Goal: Browse casually: Explore the website without a specific task or goal

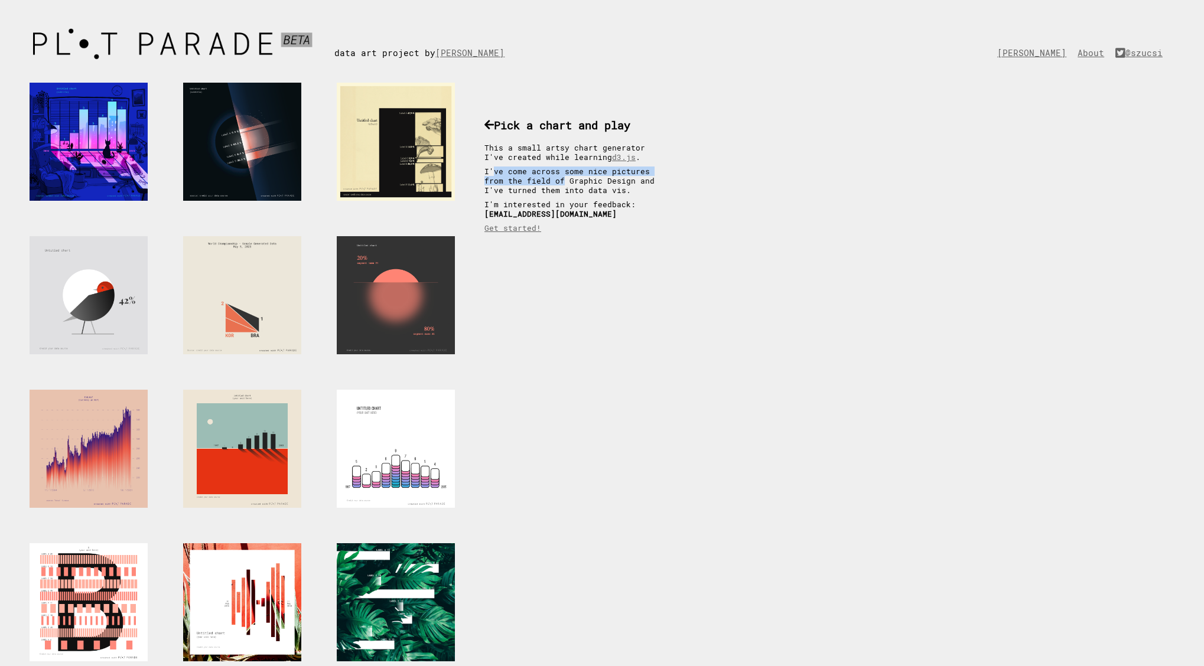
drag, startPoint x: 493, startPoint y: 174, endPoint x: 538, endPoint y: 181, distance: 45.0
click at [538, 181] on p "I've come across some nice pictures from the field of Graphic Design and I've t…" at bounding box center [575, 181] width 183 height 28
click at [394, 173] on div at bounding box center [396, 142] width 118 height 118
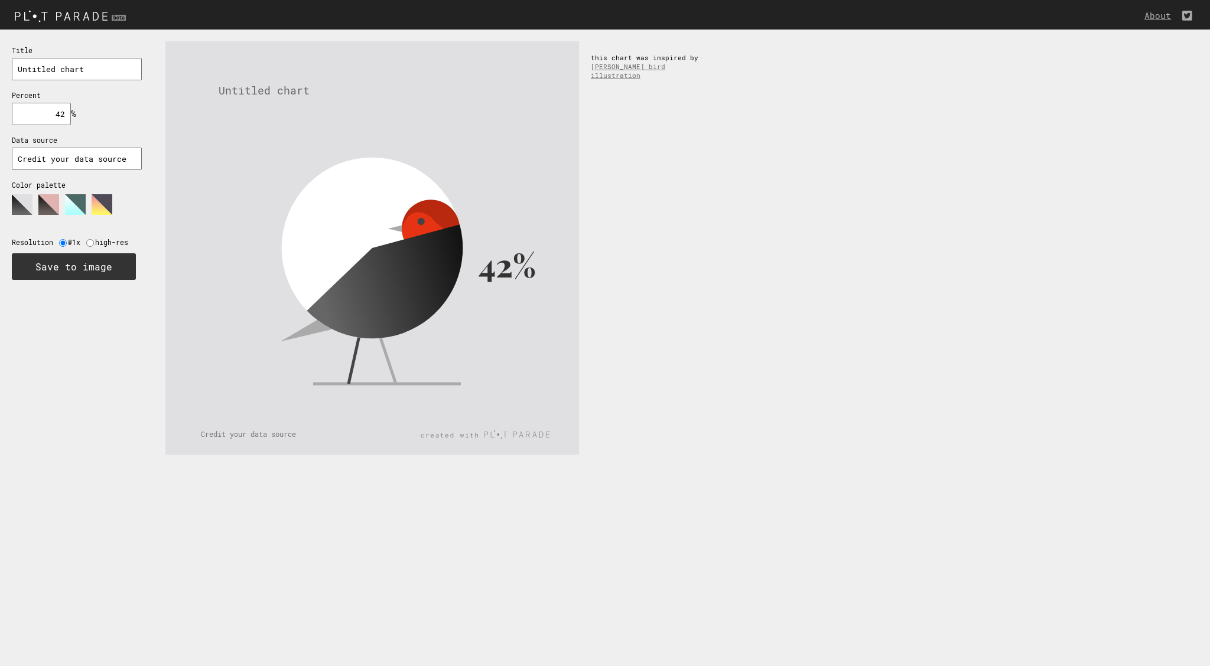
click at [70, 206] on polygon at bounding box center [75, 204] width 21 height 21
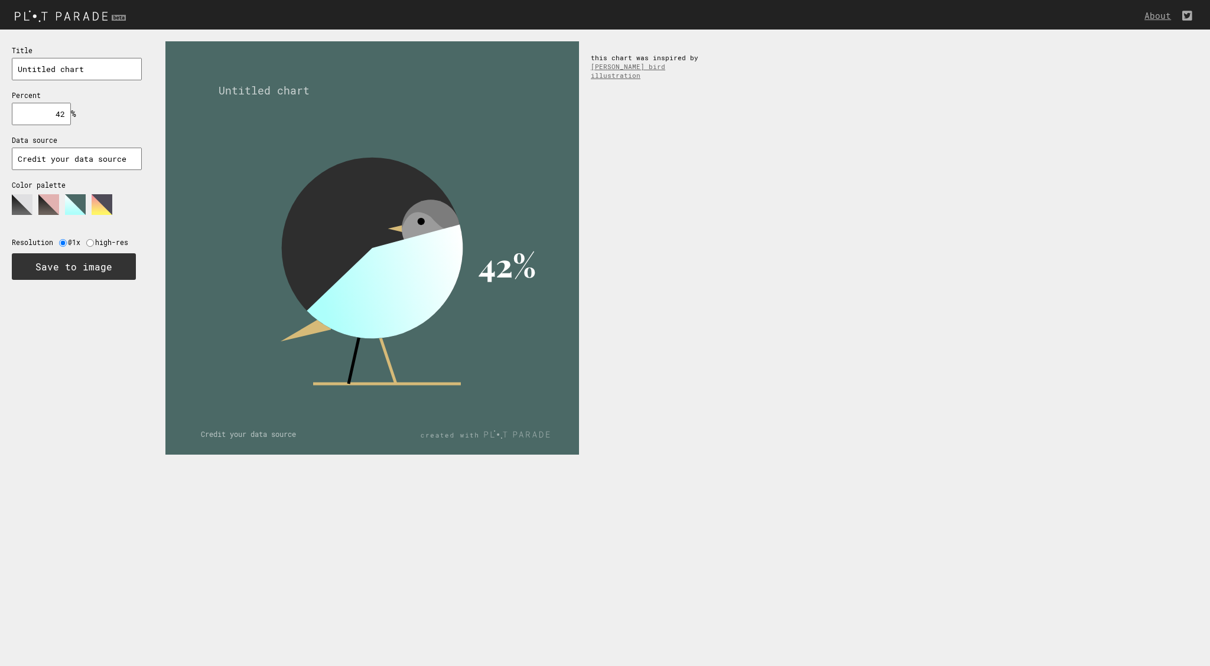
click at [98, 196] on polygon at bounding box center [102, 204] width 21 height 21
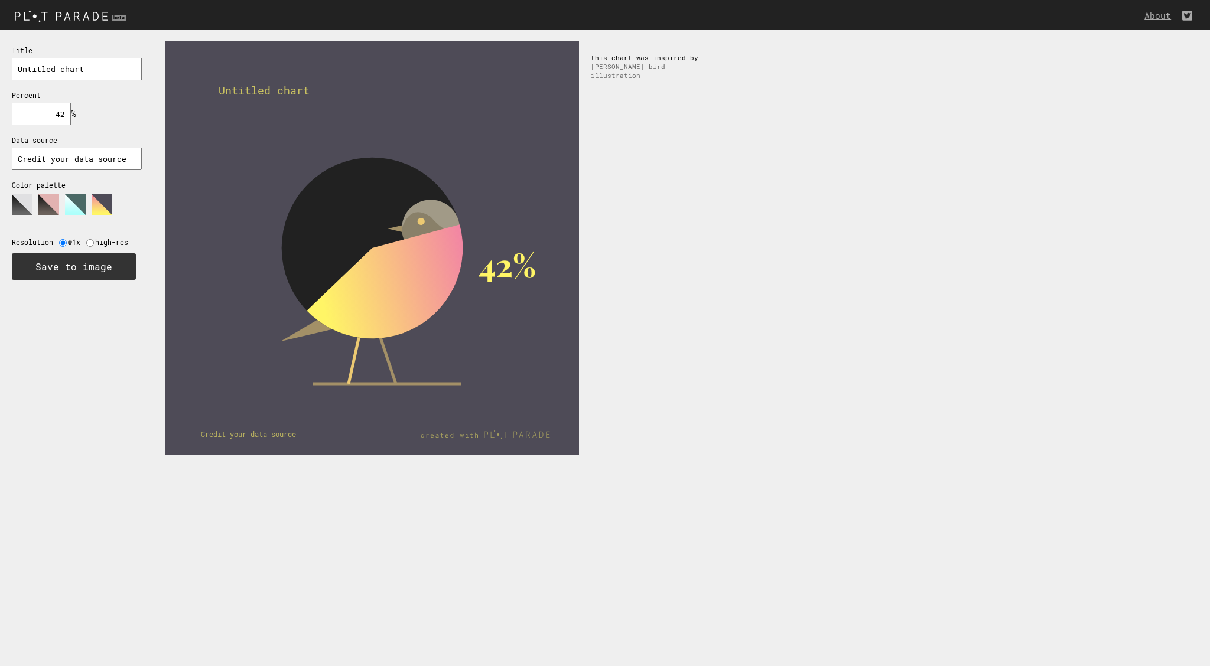
click at [19, 199] on polygon at bounding box center [22, 204] width 21 height 21
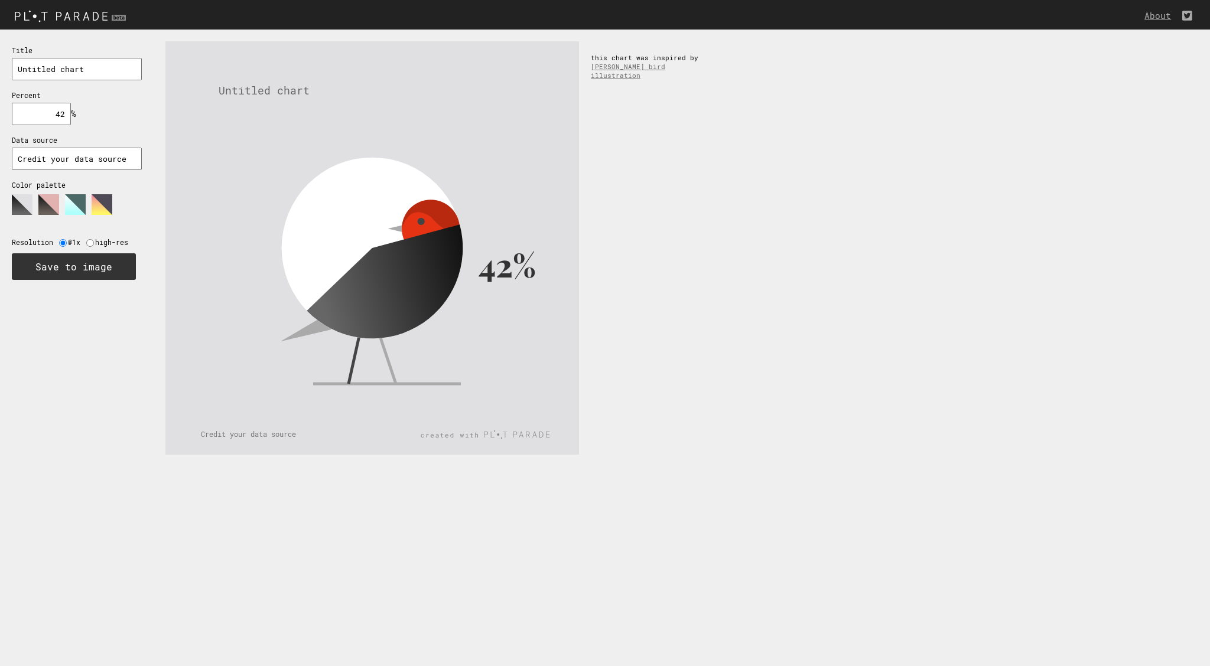
click at [42, 158] on input "Credit your data source" at bounding box center [77, 159] width 130 height 22
drag, startPoint x: 42, startPoint y: 158, endPoint x: 90, endPoint y: 162, distance: 48.6
click at [90, 162] on input "Credit your data source" at bounding box center [77, 159] width 130 height 22
click at [88, 241] on input "radio" at bounding box center [90, 243] width 8 height 8
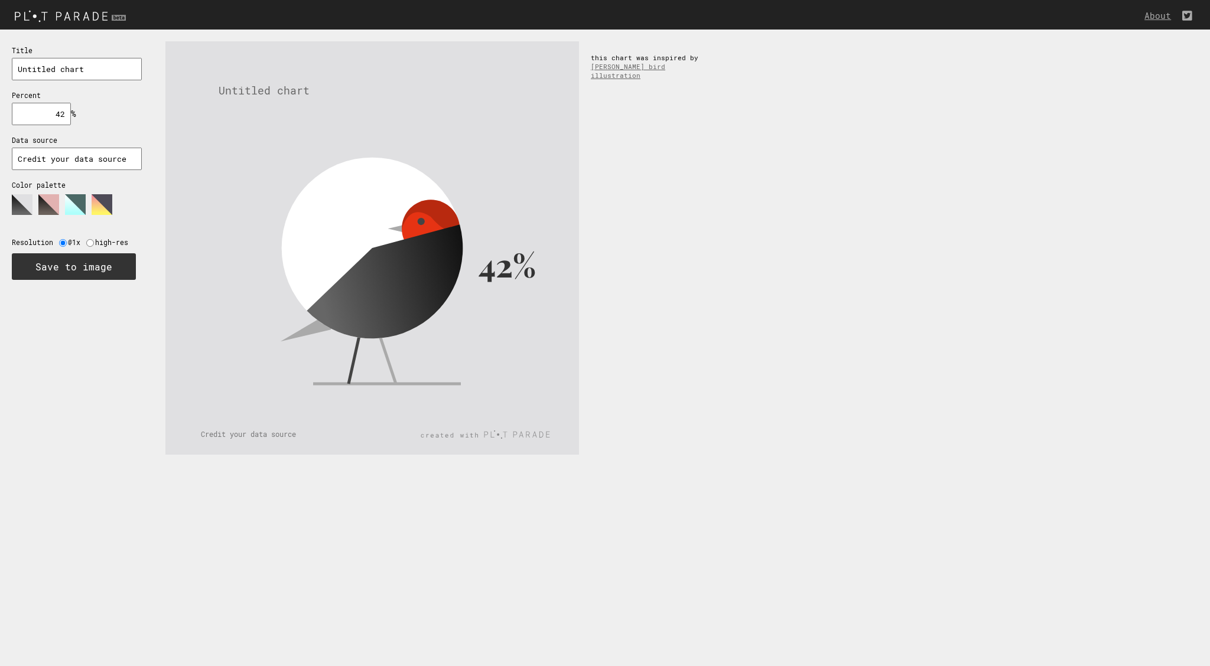
radio input "true"
click at [56, 246] on label "Resolution" at bounding box center [35, 242] width 47 height 9
click at [444, 395] on rect at bounding box center [372, 248] width 414 height 414
click at [438, 242] on icon at bounding box center [389, 291] width 188 height 132
click at [1160, 16] on link "About" at bounding box center [1160, 15] width 32 height 11
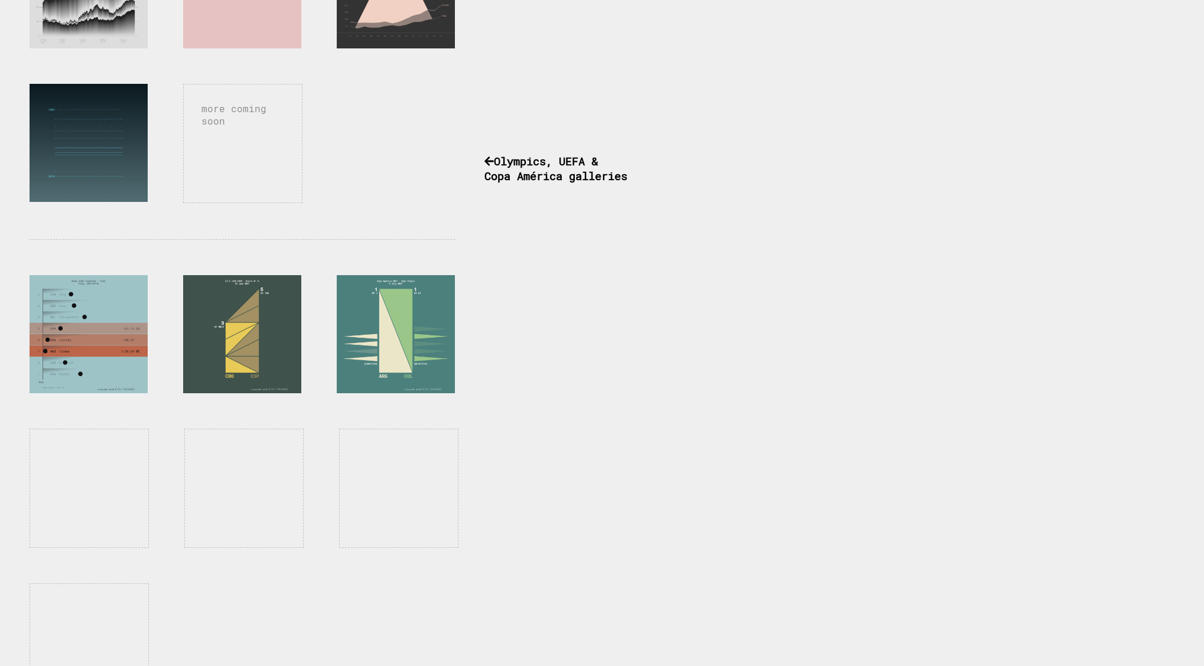
scroll to position [821, 0]
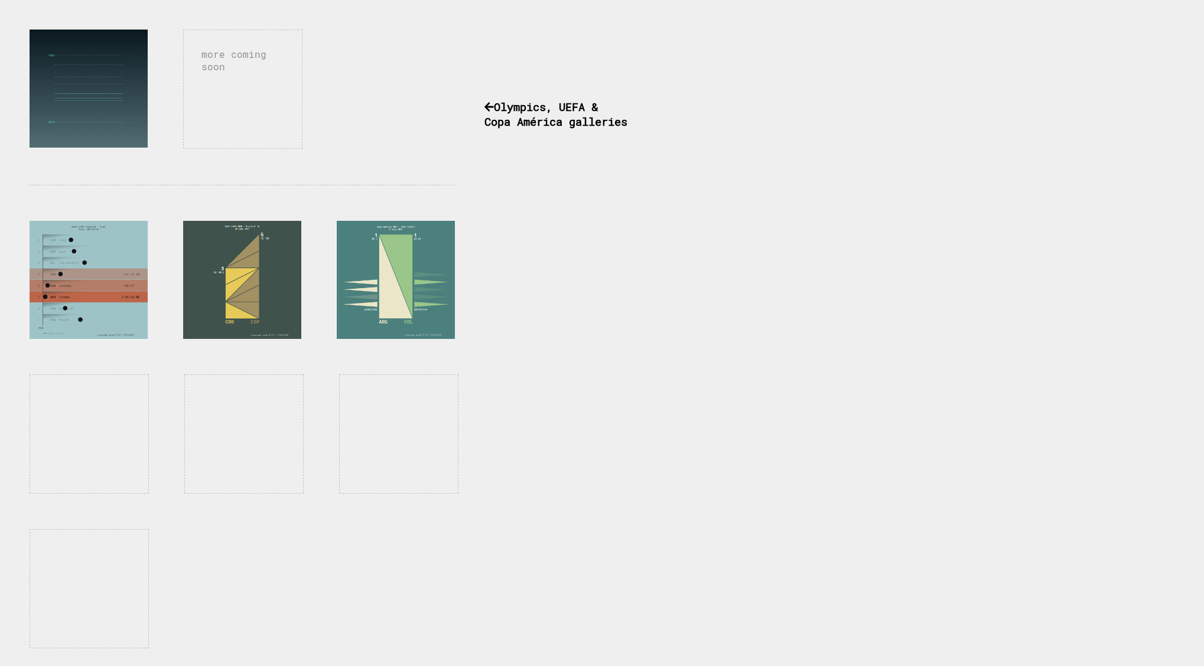
click at [217, 271] on div at bounding box center [242, 280] width 118 height 118
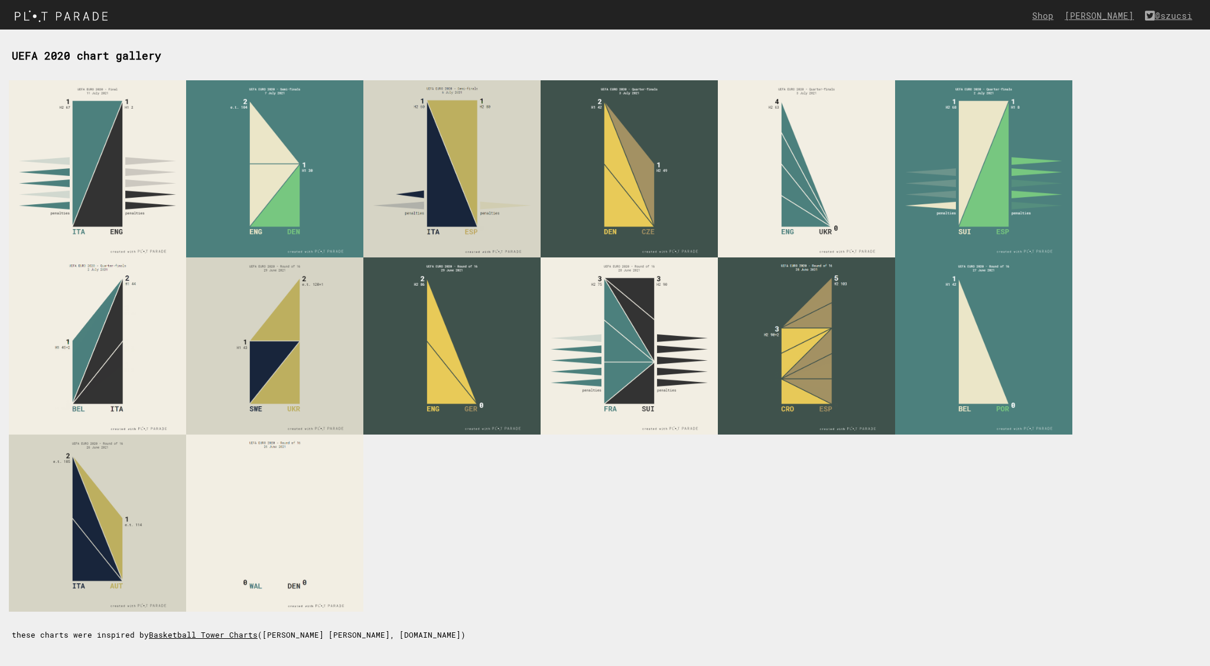
click at [227, 639] on link "Basketball Tower Charts" at bounding box center [203, 634] width 109 height 9
